Goal: Task Accomplishment & Management: Complete application form

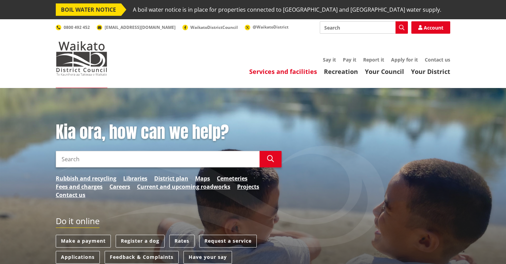
click at [295, 75] on link "Services and facilities" at bounding box center [283, 71] width 68 height 8
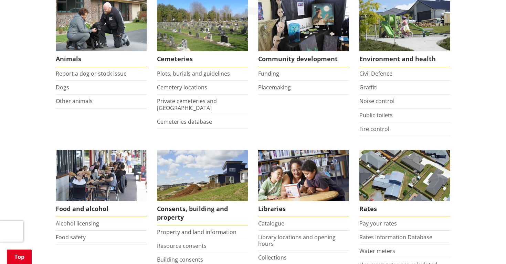
scroll to position [159, 0]
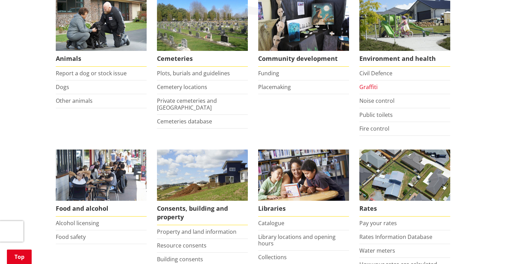
click at [374, 89] on link "Graffiti" at bounding box center [368, 87] width 18 height 8
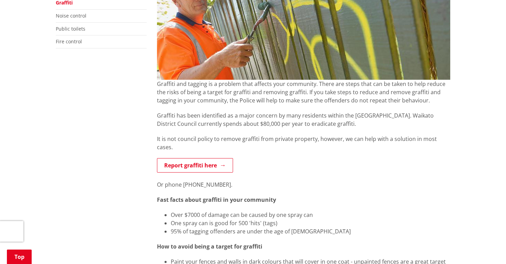
scroll to position [194, 0]
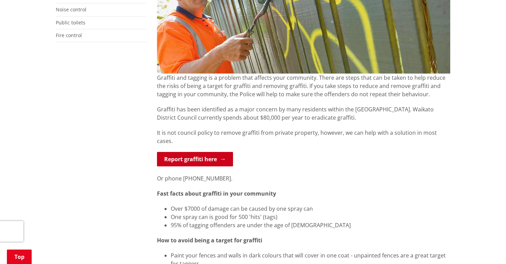
click at [197, 152] on link "Report graffiti here" at bounding box center [195, 159] width 76 height 14
